Goal: Task Accomplishment & Management: Use online tool/utility

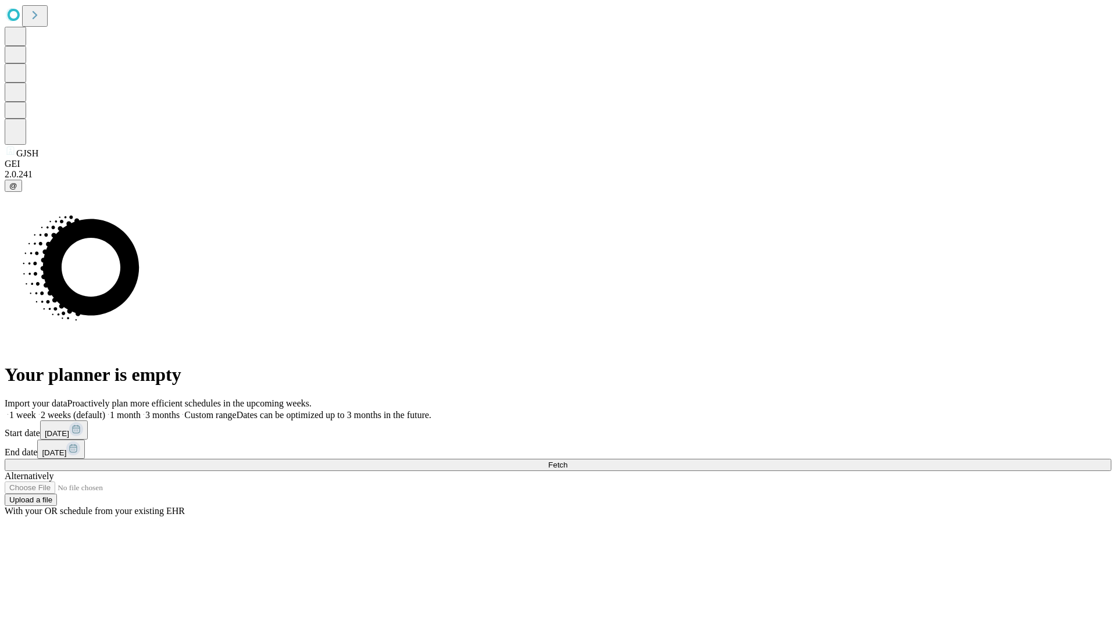
click at [105, 410] on label "2 weeks (default)" at bounding box center [70, 415] width 69 height 10
click at [567, 460] on span "Fetch" at bounding box center [557, 464] width 19 height 9
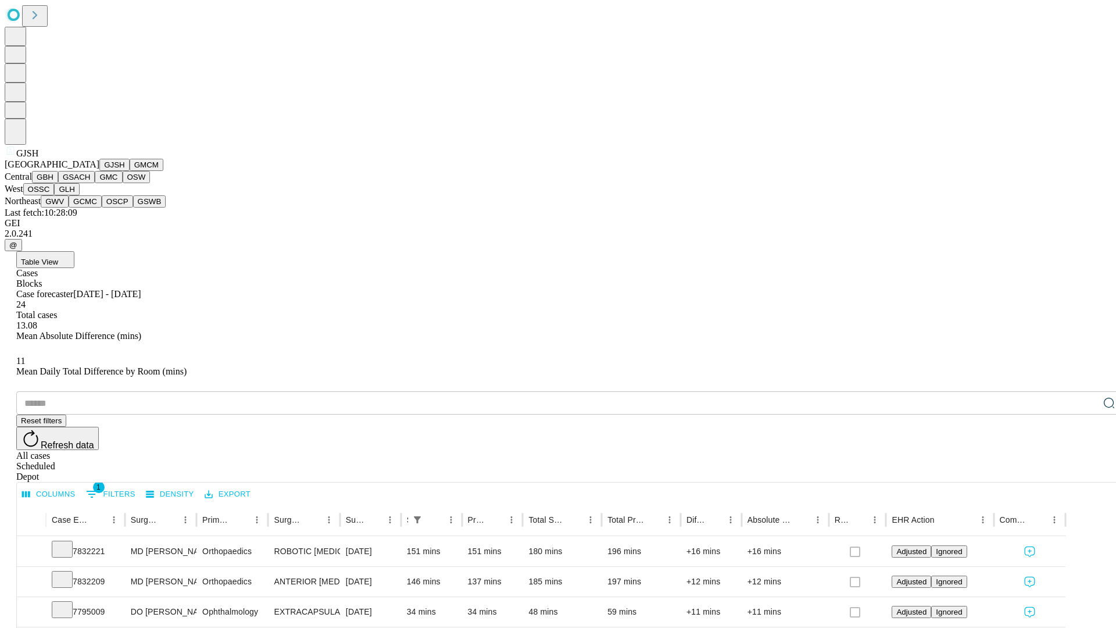
click at [130, 171] on button "GMCM" at bounding box center [147, 165] width 34 height 12
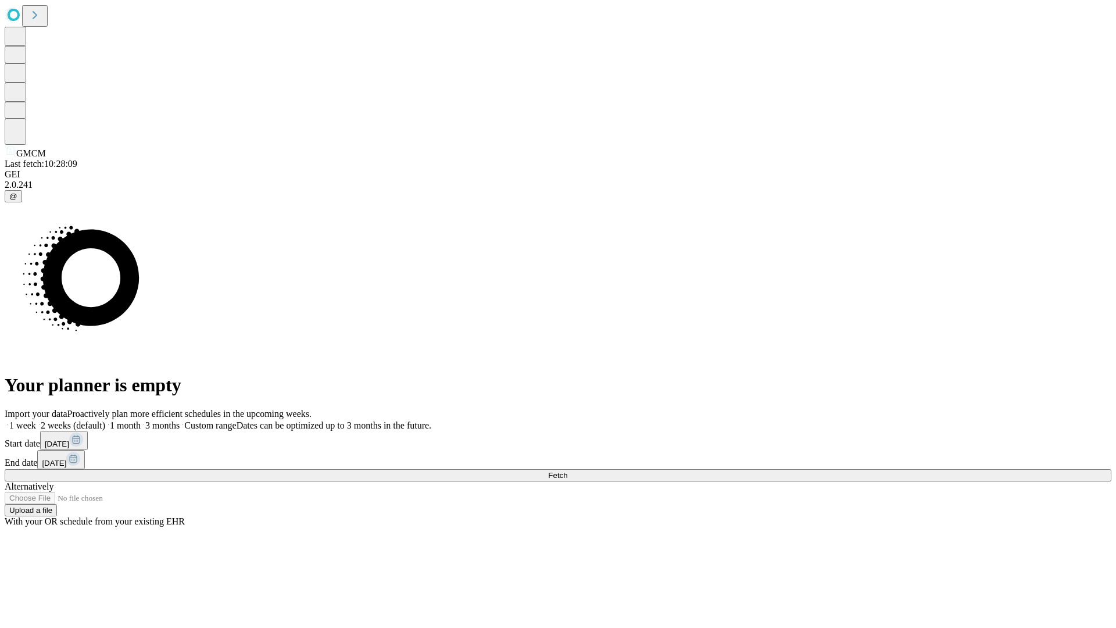
click at [105, 420] on label "2 weeks (default)" at bounding box center [70, 425] width 69 height 10
click at [567, 471] on span "Fetch" at bounding box center [557, 475] width 19 height 9
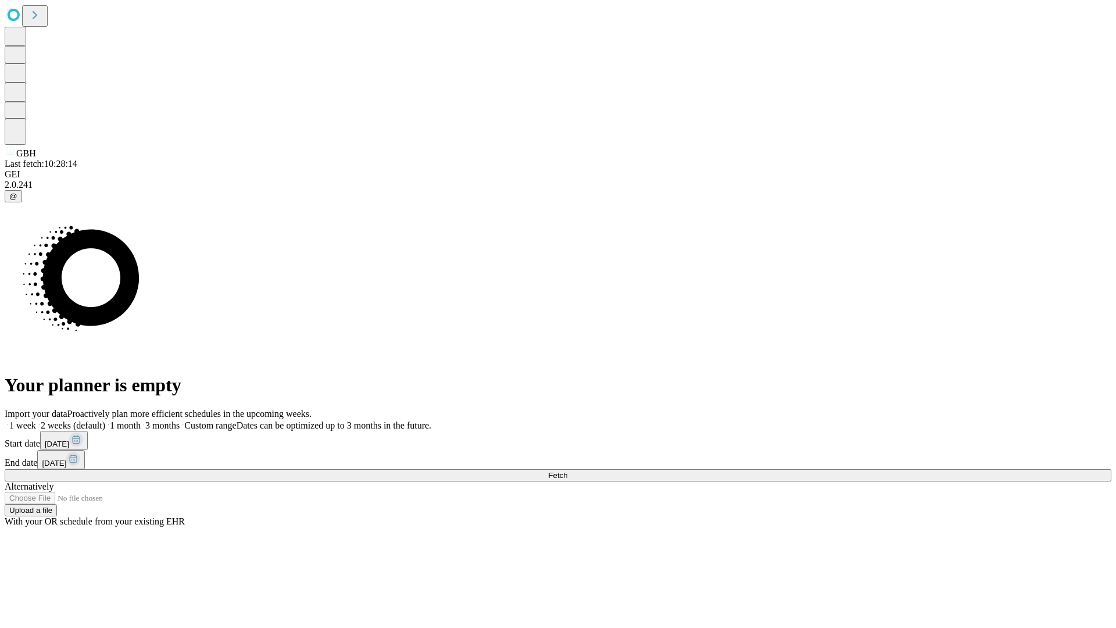
click at [105, 420] on label "2 weeks (default)" at bounding box center [70, 425] width 69 height 10
click at [567, 471] on span "Fetch" at bounding box center [557, 475] width 19 height 9
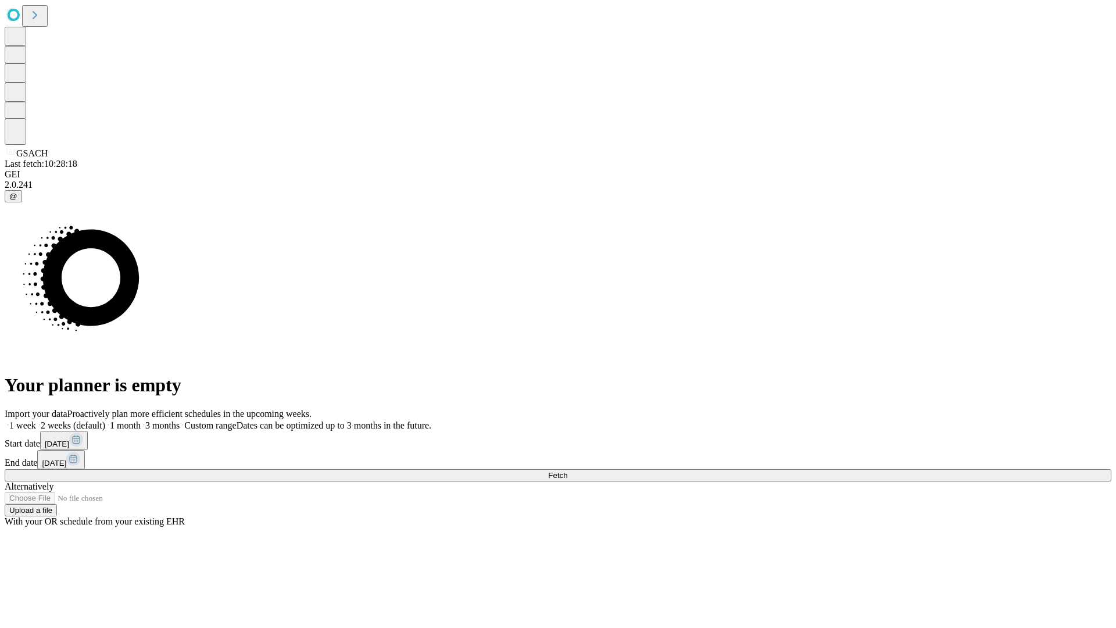
click at [105, 420] on label "2 weeks (default)" at bounding box center [70, 425] width 69 height 10
click at [567, 471] on span "Fetch" at bounding box center [557, 475] width 19 height 9
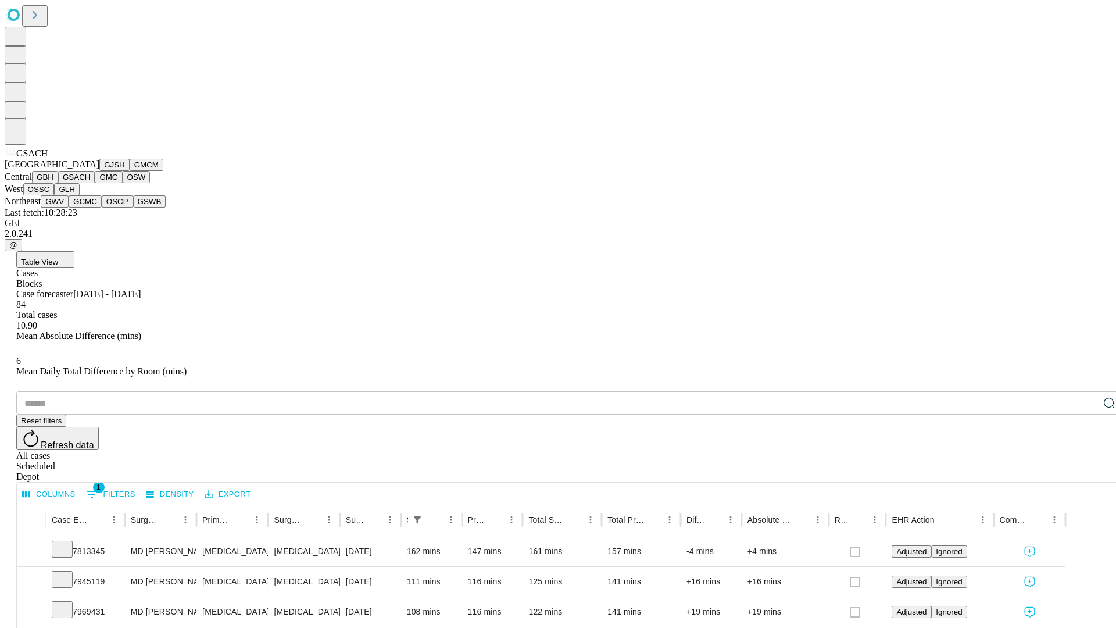
click at [95, 183] on button "GMC" at bounding box center [108, 177] width 27 height 12
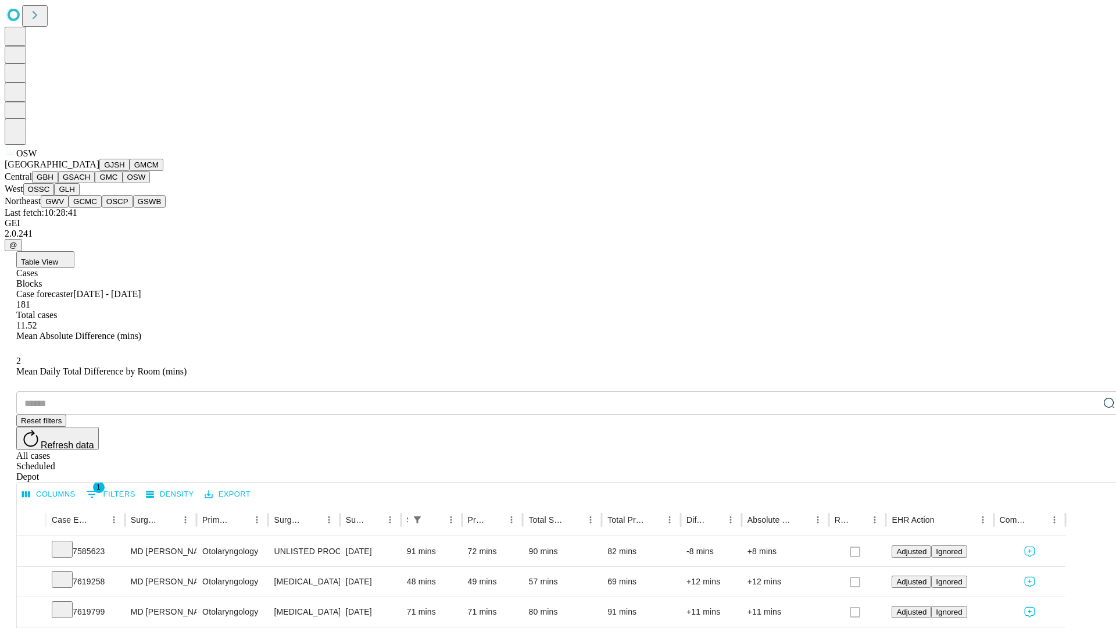
click at [55, 195] on button "OSSC" at bounding box center [38, 189] width 31 height 12
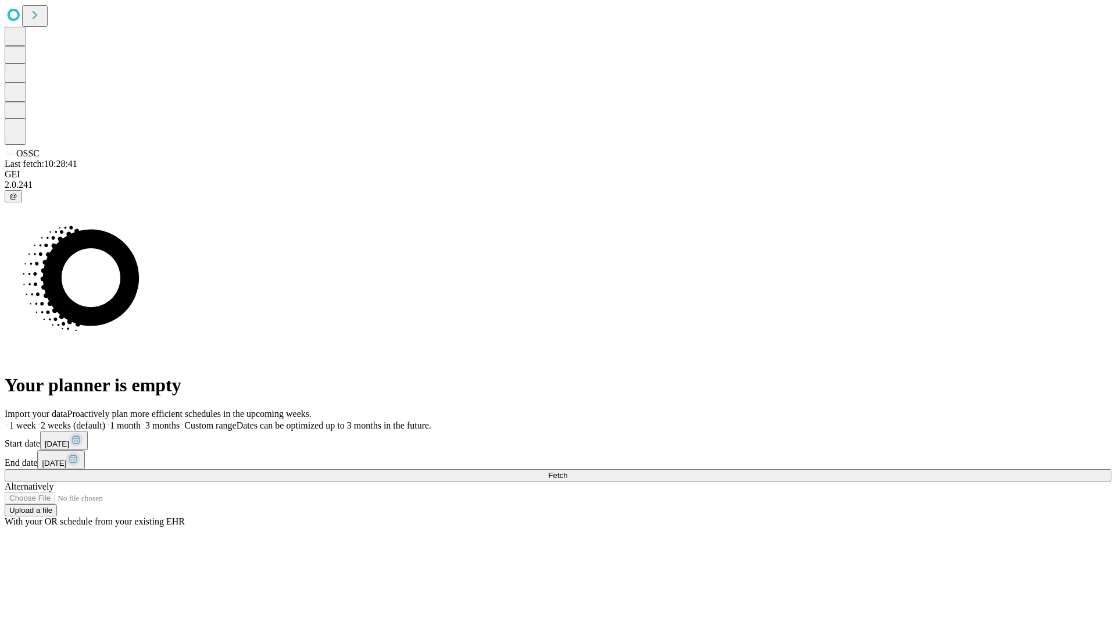
click at [105, 420] on label "2 weeks (default)" at bounding box center [70, 425] width 69 height 10
click at [567, 471] on span "Fetch" at bounding box center [557, 475] width 19 height 9
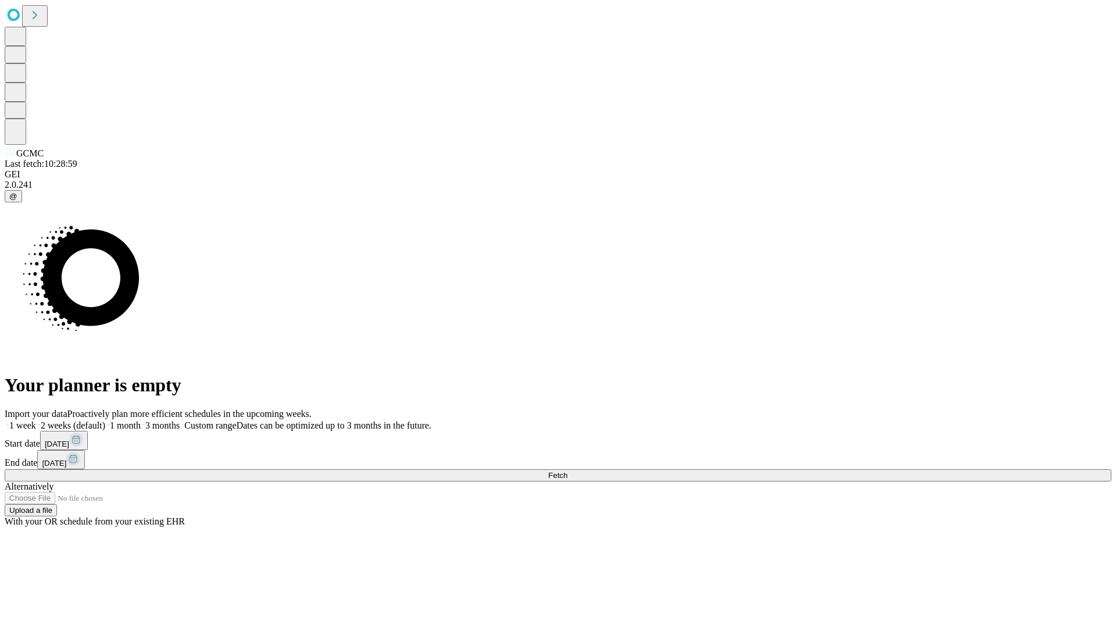
click at [105, 420] on label "2 weeks (default)" at bounding box center [70, 425] width 69 height 10
click at [567, 471] on span "Fetch" at bounding box center [557, 475] width 19 height 9
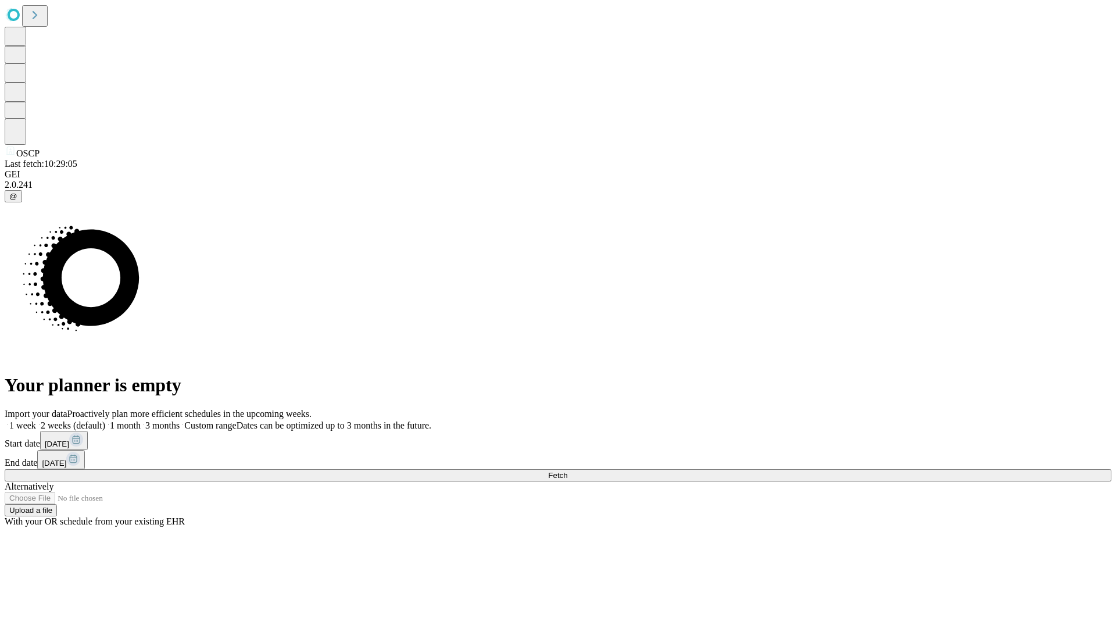
click at [567, 471] on span "Fetch" at bounding box center [557, 475] width 19 height 9
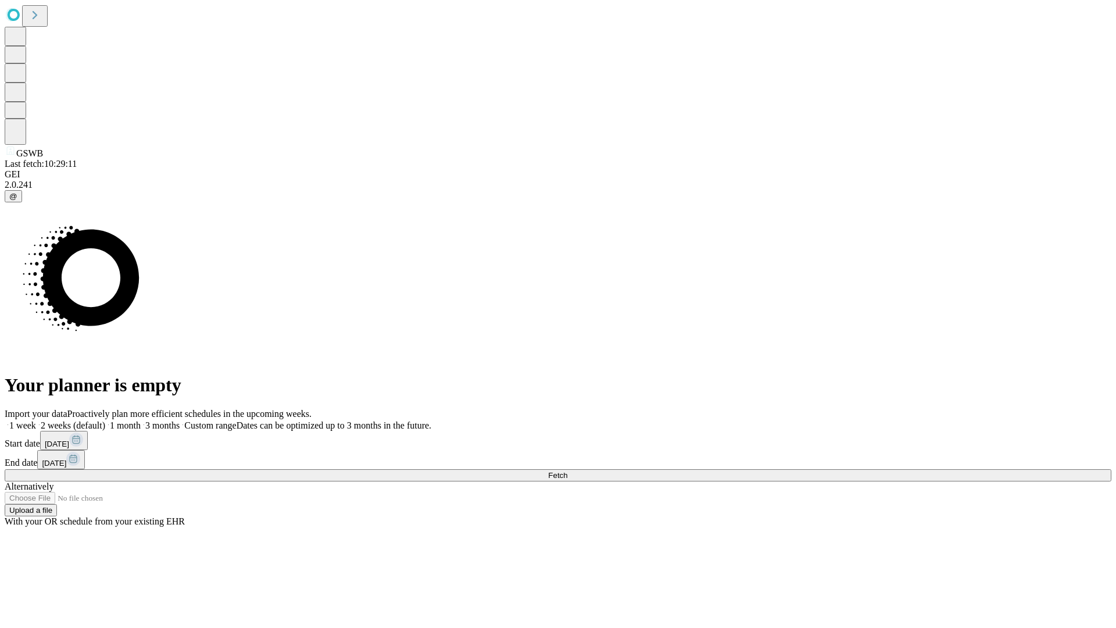
click at [105, 420] on label "2 weeks (default)" at bounding box center [70, 425] width 69 height 10
click at [567, 471] on span "Fetch" at bounding box center [557, 475] width 19 height 9
